Goal: Task Accomplishment & Management: Manage account settings

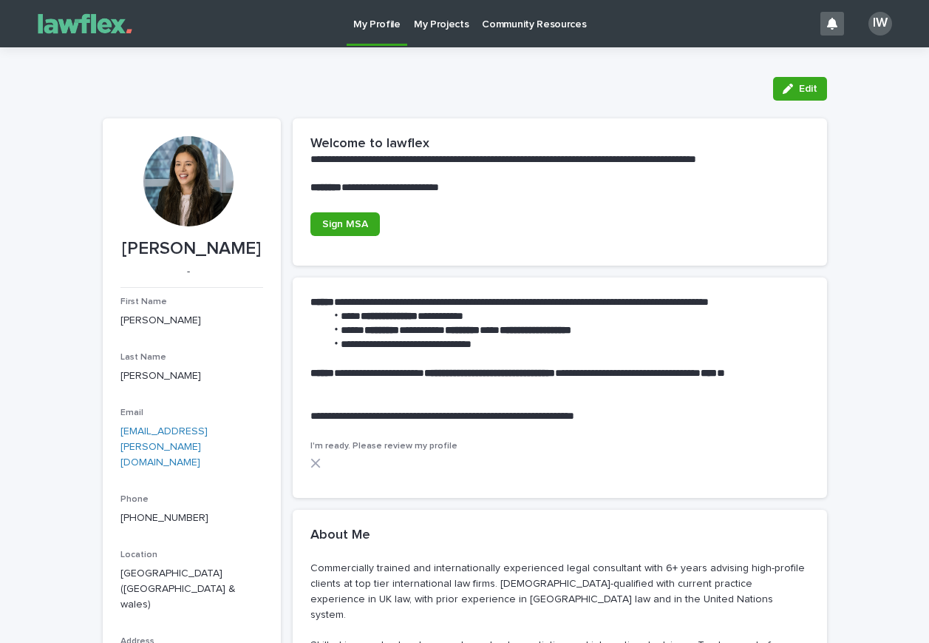
click at [314, 459] on icon at bounding box center [316, 463] width 10 height 10
click at [427, 33] on link "My Projects" at bounding box center [441, 23] width 69 height 46
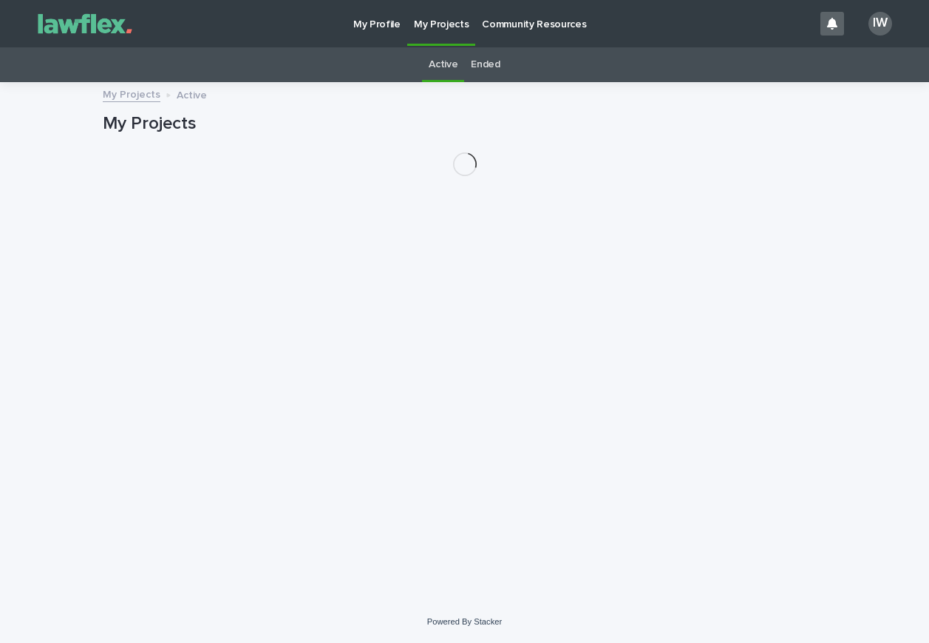
scroll to position [47, 0]
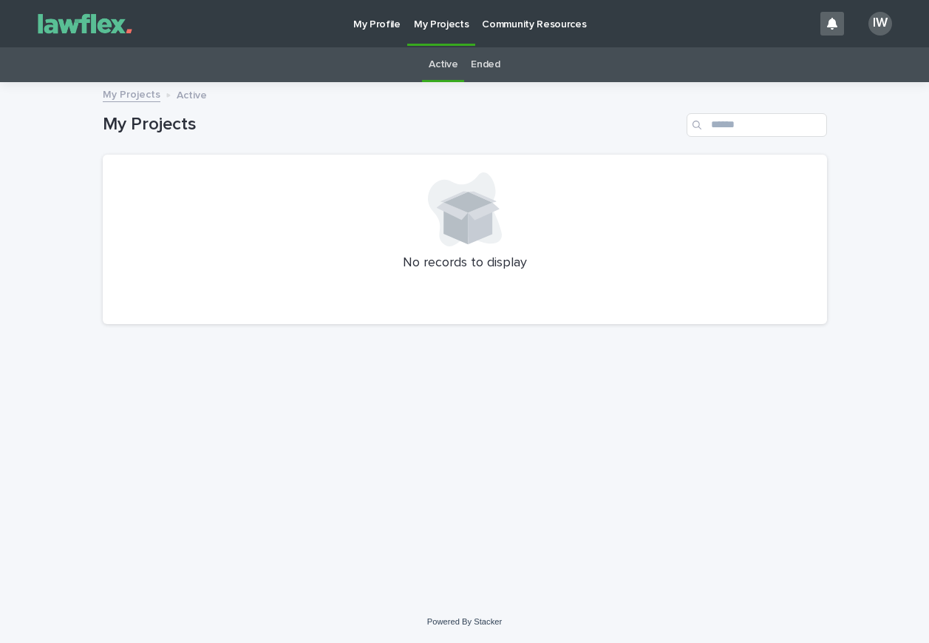
click at [140, 85] on link "My Projects" at bounding box center [132, 93] width 58 height 17
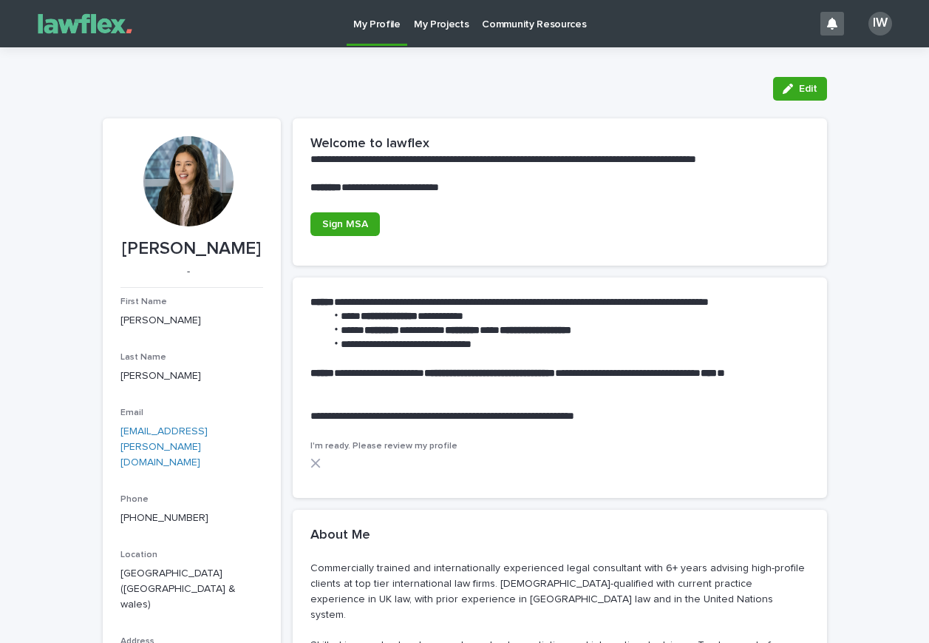
click at [883, 21] on div "IW" at bounding box center [881, 24] width 24 height 24
click at [869, 64] on p "Log Out" at bounding box center [866, 62] width 93 height 25
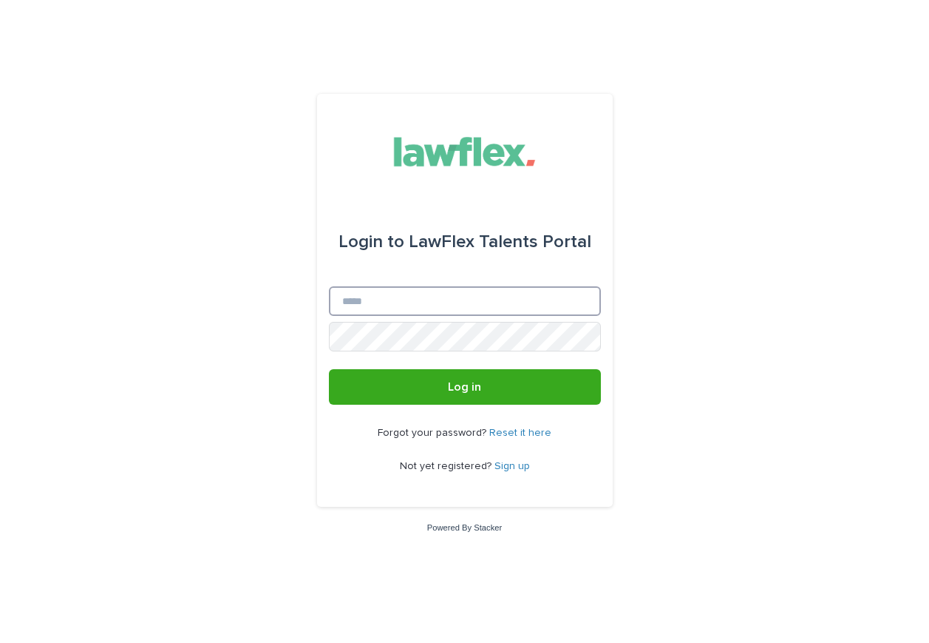
click at [418, 316] on input "Email" at bounding box center [465, 301] width 272 height 30
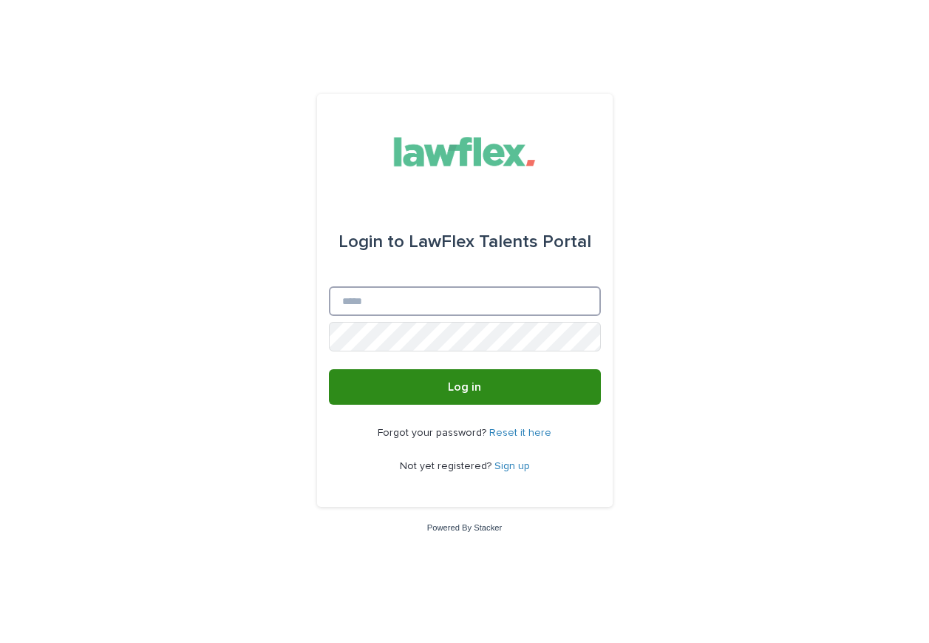
type input "**********"
click at [464, 404] on button "Log in" at bounding box center [465, 386] width 272 height 35
